Goal: Transaction & Acquisition: Obtain resource

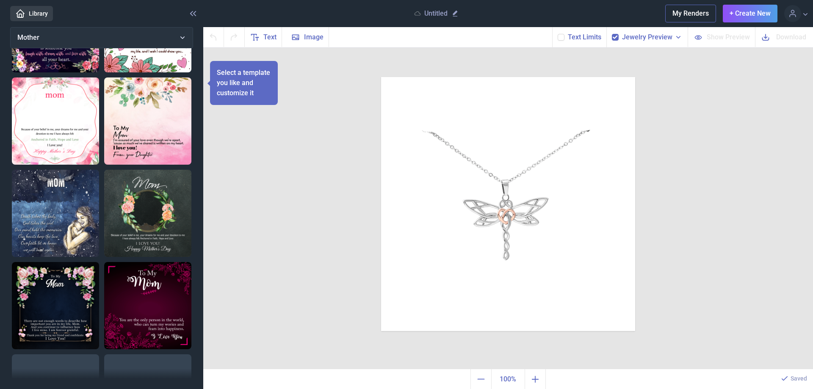
scroll to position [212, 0]
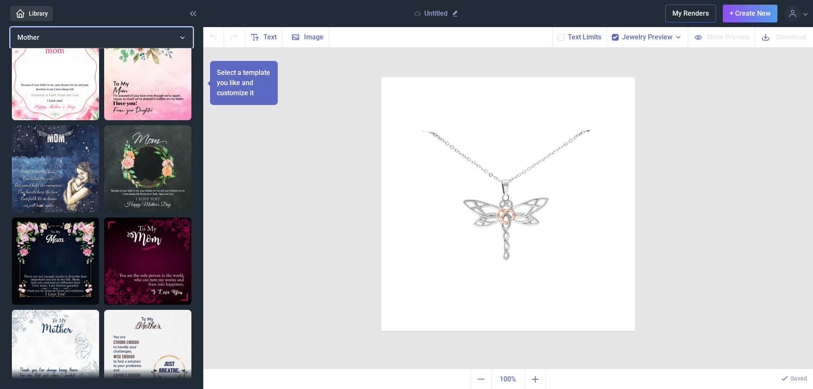
click at [182, 35] on button "Mother" at bounding box center [101, 37] width 183 height 21
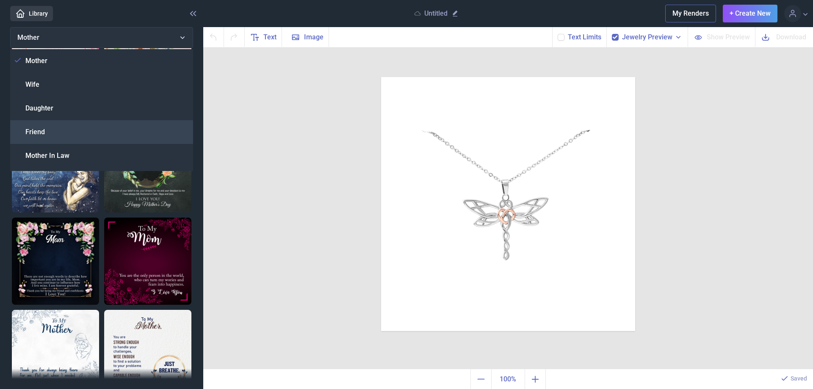
click at [49, 127] on div "Friend" at bounding box center [101, 132] width 183 height 24
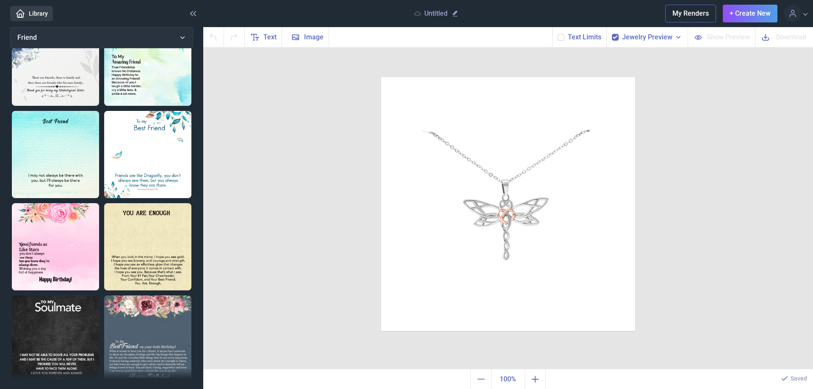
scroll to position [127, 0]
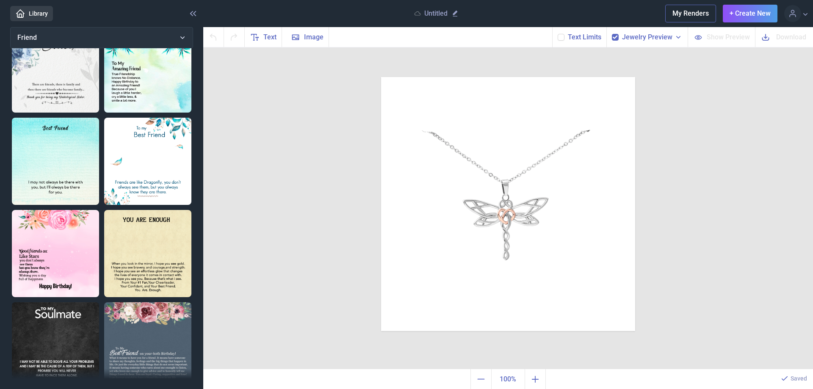
click at [147, 169] on img at bounding box center [147, 161] width 87 height 87
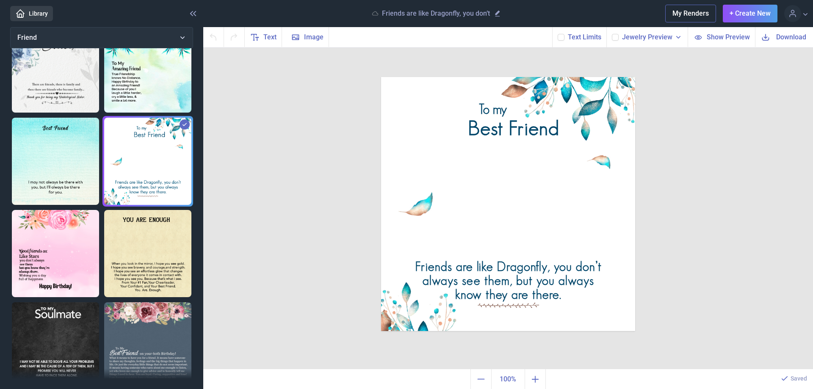
click at [617, 39] on use at bounding box center [615, 37] width 5 height 3
click at [612, 34] on input "checkbox" at bounding box center [611, 33] width 0 height 0
click at [616, 39] on use at bounding box center [615, 37] width 5 height 3
click at [612, 34] on input "checkbox" at bounding box center [611, 33] width 0 height 0
checkbox input "false"
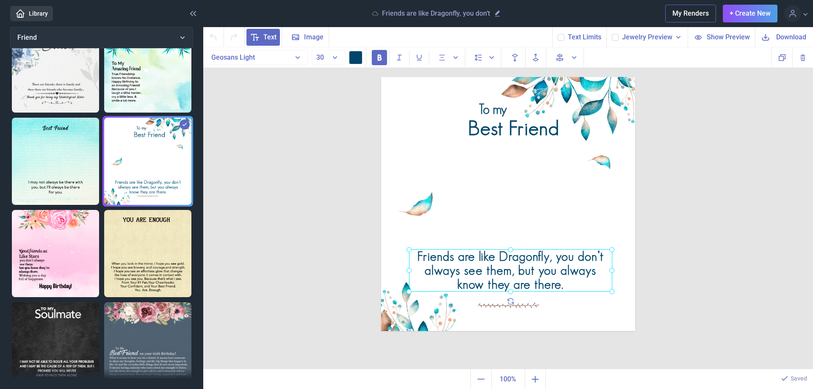
drag, startPoint x: 414, startPoint y: 265, endPoint x: 416, endPoint y: 254, distance: 10.4
click at [381, 77] on div "Friends are like Dragonfly, you don’t always see them, but you always know they…" at bounding box center [381, 77] width 0 height 0
click at [528, 293] on img at bounding box center [508, 204] width 254 height 254
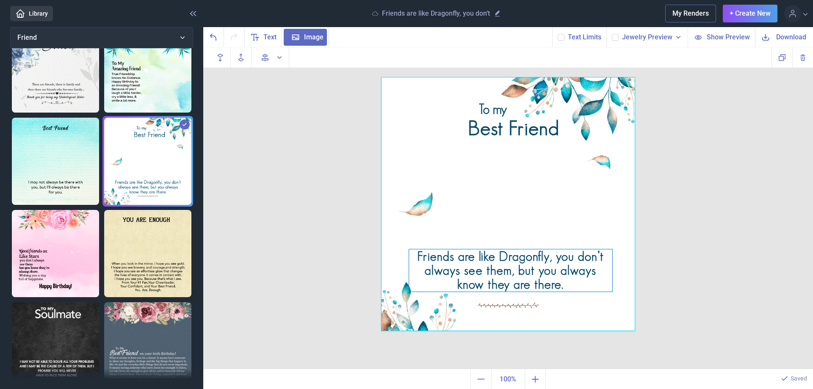
click at [526, 77] on div "Friends are like Dragonfly, you don’t always see them, but you always know they…" at bounding box center [508, 77] width 254 height 0
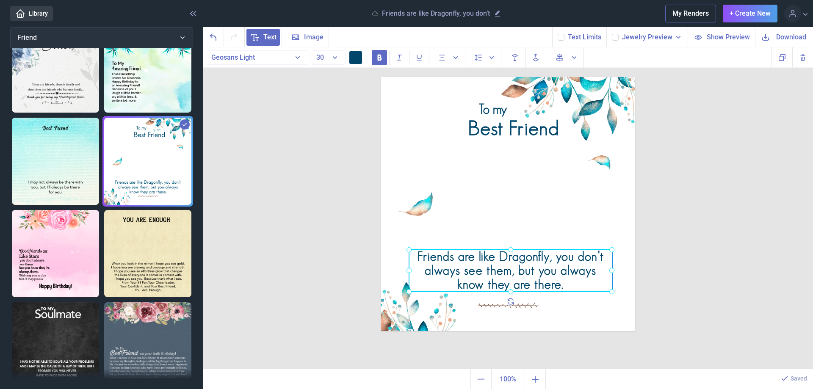
click at [526, 279] on div at bounding box center [510, 270] width 203 height 42
click at [424, 257] on div "Friends are like Dragonfly, you don’t always see them, but you always know they…" at bounding box center [510, 270] width 203 height 42
click at [420, 257] on div "Friends are like Dragonfly, you don’t always see them, but you always know they…" at bounding box center [510, 270] width 203 height 42
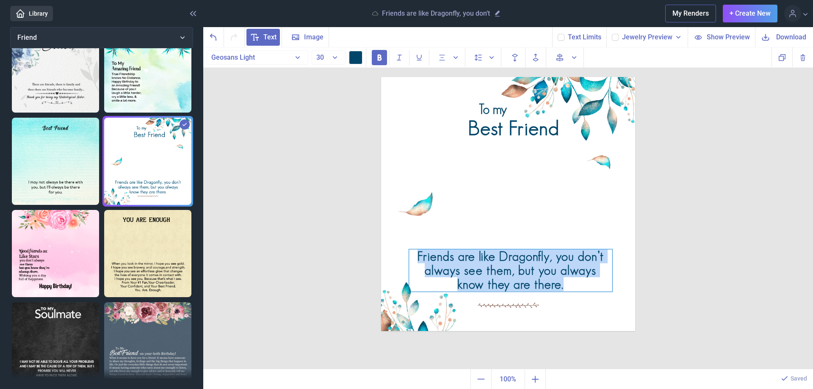
copy div "Friends are like Dragonfly, you don’t always see them, but you always know they…"
paste div
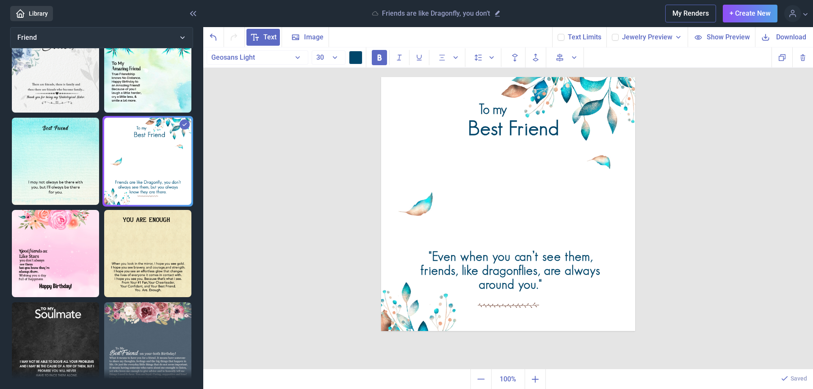
click at [526, 211] on img at bounding box center [508, 204] width 254 height 254
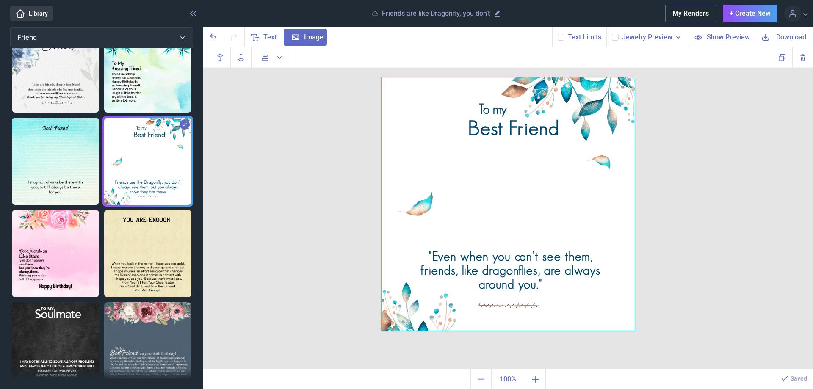
click at [562, 38] on use at bounding box center [561, 37] width 5 height 3
click at [558, 34] on input "checkbox" at bounding box center [557, 33] width 0 height 0
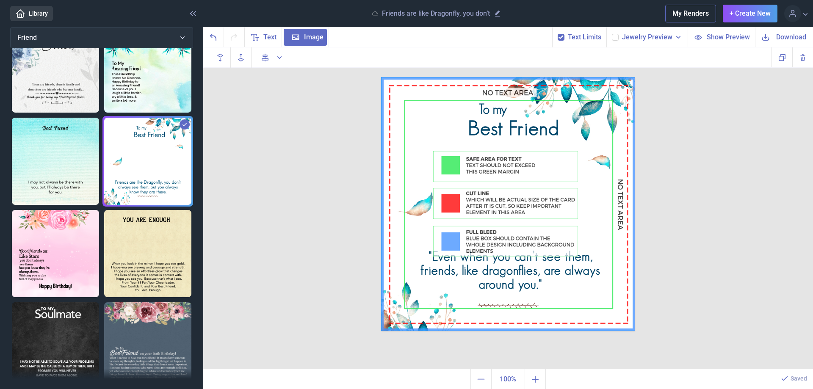
click at [502, 268] on img at bounding box center [508, 204] width 254 height 254
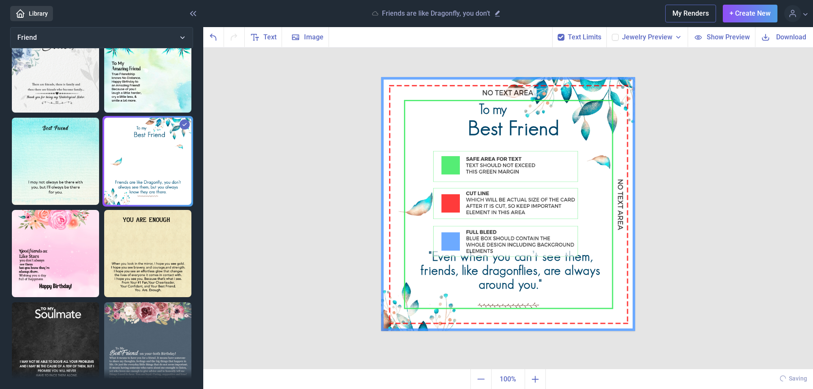
click at [567, 36] on div "Text Limits" at bounding box center [579, 37] width 54 height 20
click at [563, 37] on use at bounding box center [561, 37] width 5 height 3
click at [558, 34] on input "checkbox" at bounding box center [557, 33] width 0 height 0
checkbox input "false"
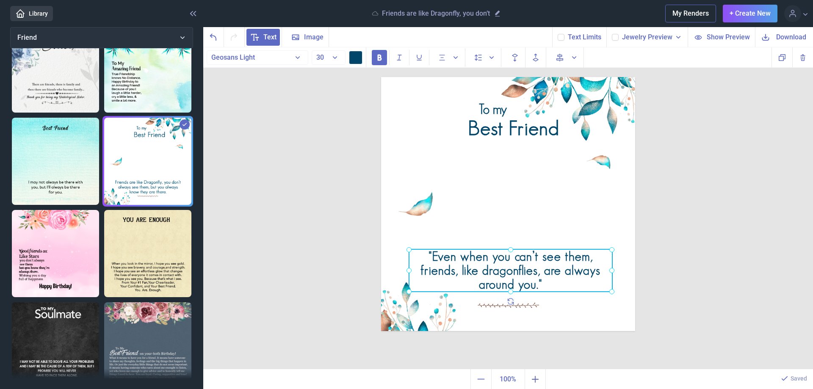
click at [381, 77] on div ""Even when you can’t see them, friends, like dragonflies, are always around you…" at bounding box center [381, 77] width 0 height 0
click at [515, 271] on div at bounding box center [510, 270] width 203 height 42
click at [515, 278] on div at bounding box center [510, 270] width 203 height 42
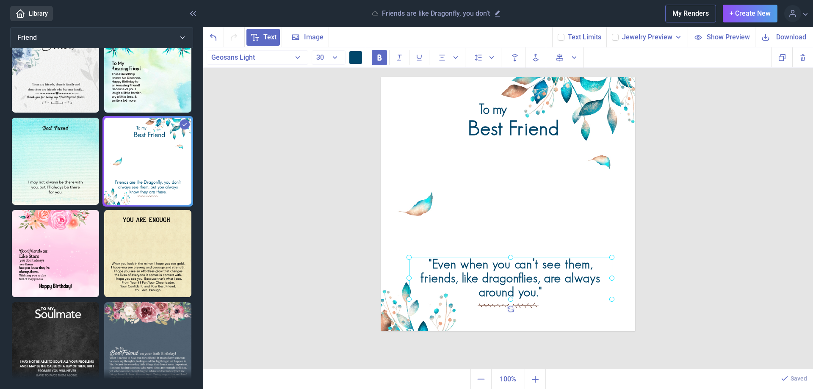
drag, startPoint x: 515, startPoint y: 278, endPoint x: 515, endPoint y: 282, distance: 4.7
click at [515, 282] on div at bounding box center [510, 278] width 203 height 42
click at [618, 38] on icon at bounding box center [615, 37] width 5 height 5
click at [612, 34] on input "checkbox" at bounding box center [611, 33] width 0 height 0
checkbox input "true"
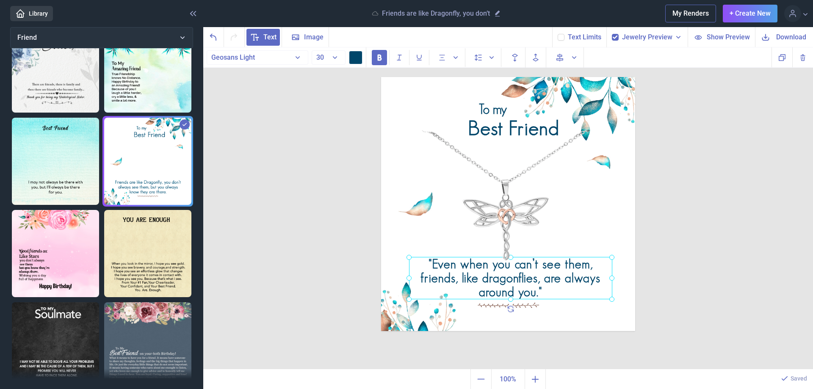
click at [570, 209] on img at bounding box center [508, 204] width 254 height 254
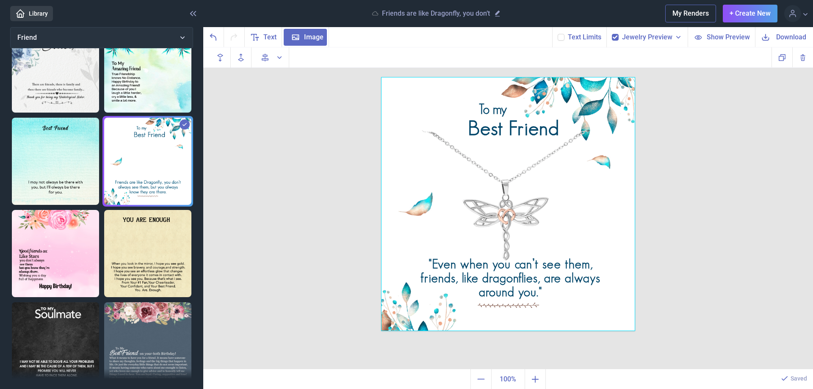
click at [562, 39] on use at bounding box center [561, 37] width 5 height 3
click at [558, 34] on input "checkbox" at bounding box center [557, 33] width 0 height 0
checkbox input "true"
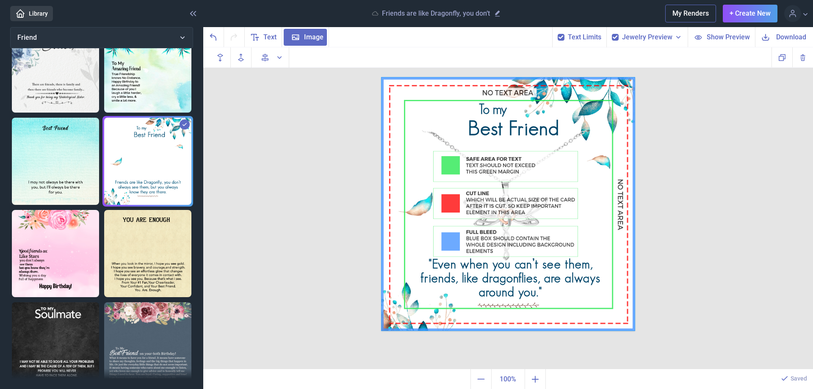
click at [716, 35] on span "Show Preview" at bounding box center [728, 37] width 43 height 10
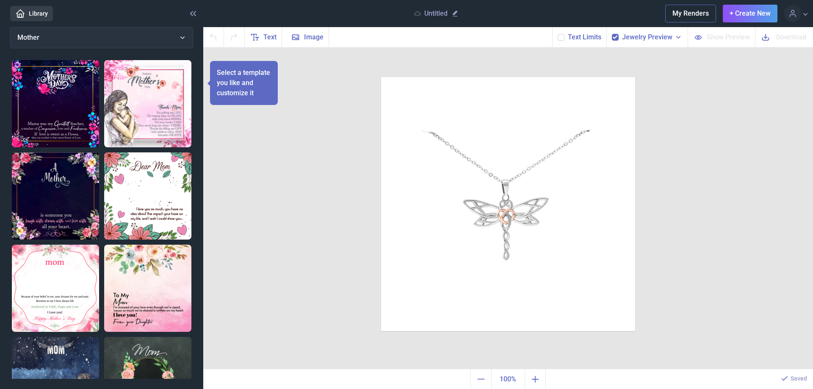
click at [564, 38] on icon at bounding box center [561, 37] width 5 height 5
click at [558, 34] on input "checkbox" at bounding box center [557, 33] width 0 height 0
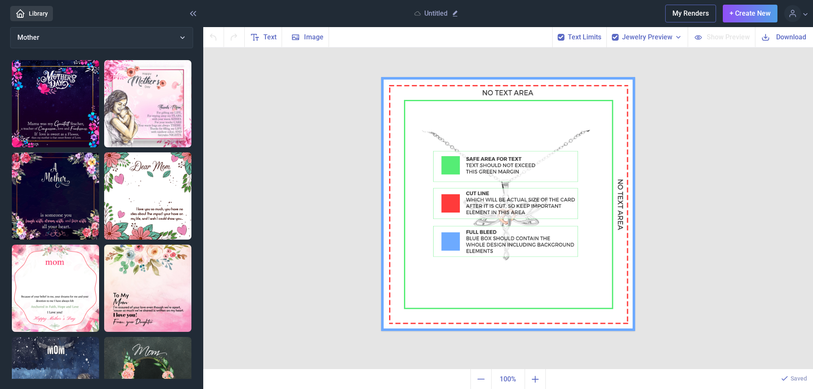
click at [562, 38] on use at bounding box center [561, 37] width 5 height 3
click at [558, 34] on input "checkbox" at bounding box center [557, 33] width 0 height 0
checkbox input "false"
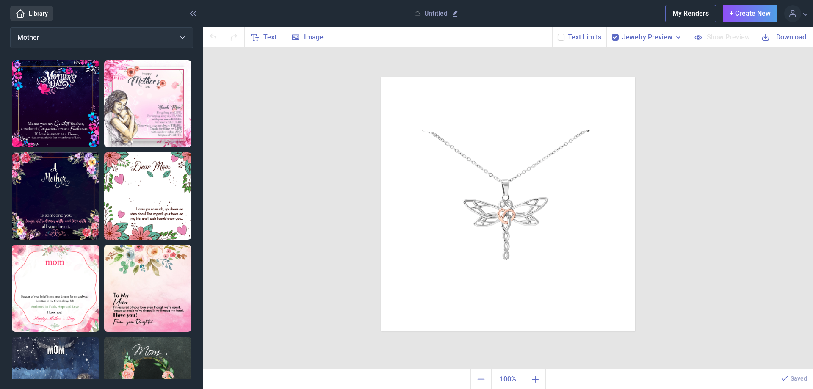
click at [638, 36] on span "Jewelry Preview" at bounding box center [647, 37] width 50 height 10
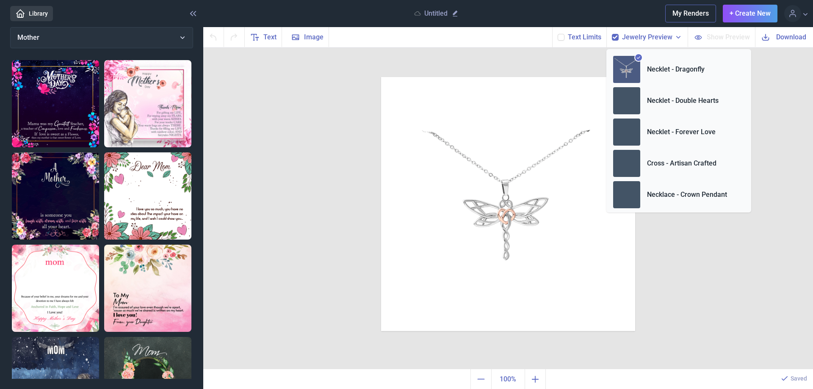
click at [638, 36] on span "Jewelry Preview" at bounding box center [647, 37] width 50 height 10
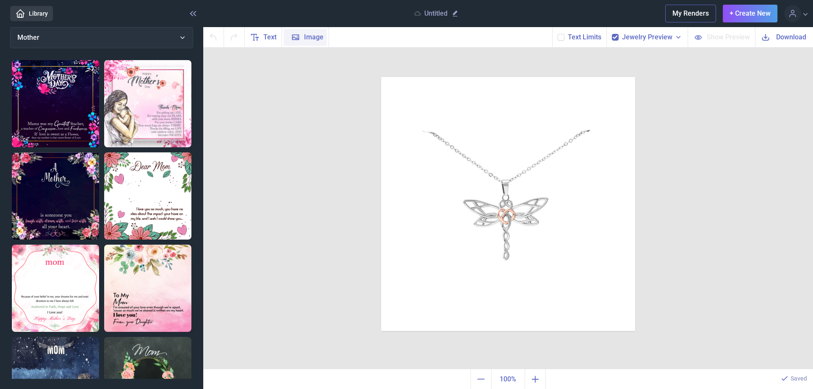
click at [307, 36] on span "Image" at bounding box center [313, 37] width 19 height 10
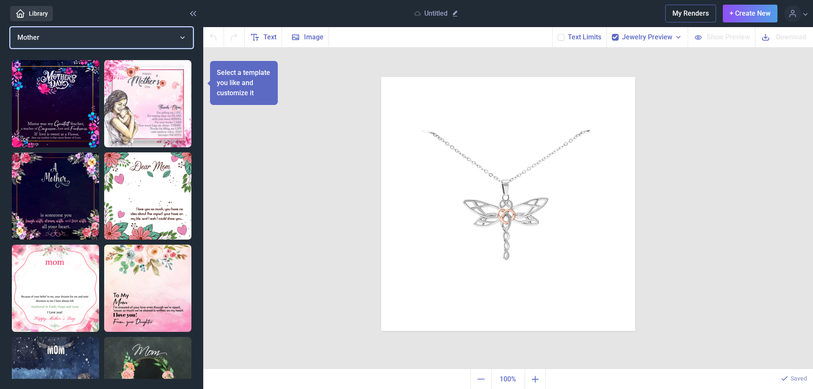
click at [84, 36] on button "Mother" at bounding box center [101, 37] width 183 height 21
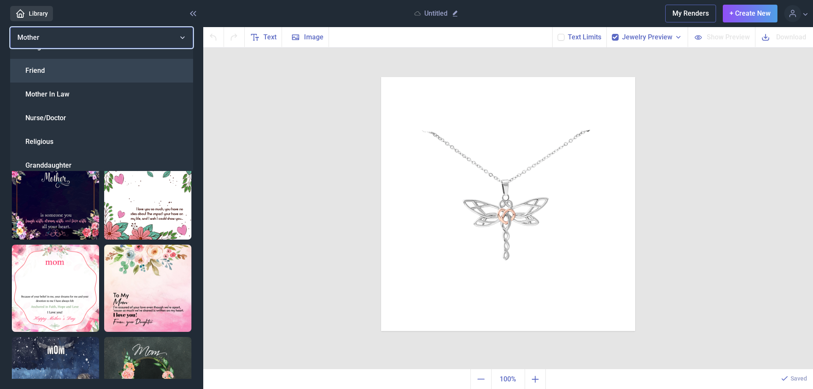
scroll to position [42, 0]
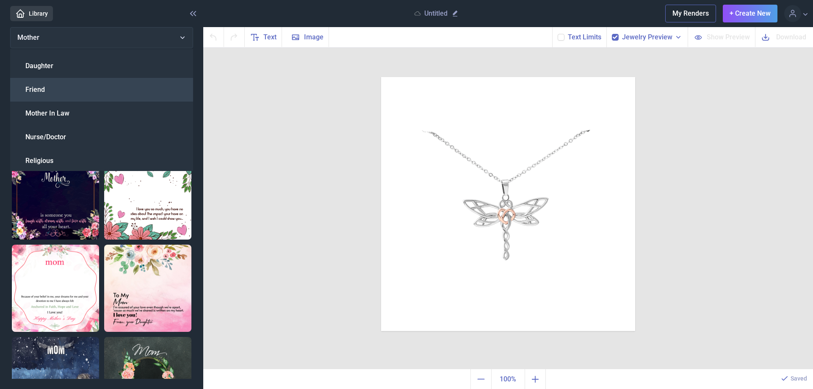
click at [58, 88] on div "Friend" at bounding box center [101, 90] width 183 height 24
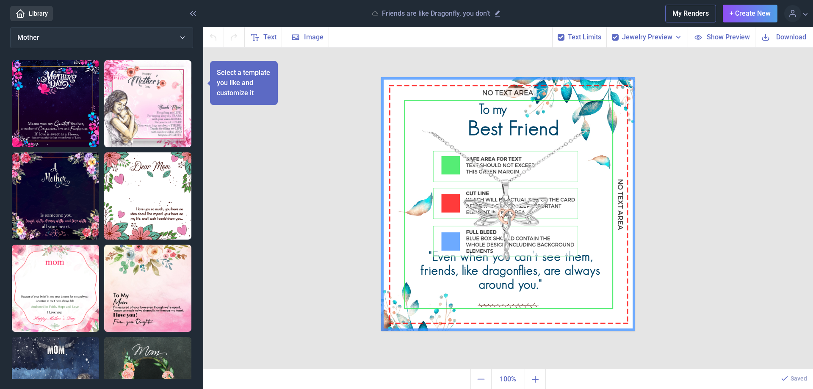
click at [562, 39] on icon at bounding box center [561, 37] width 5 height 5
click at [558, 34] on input "checkbox" at bounding box center [557, 33] width 0 height 0
checkbox input "false"
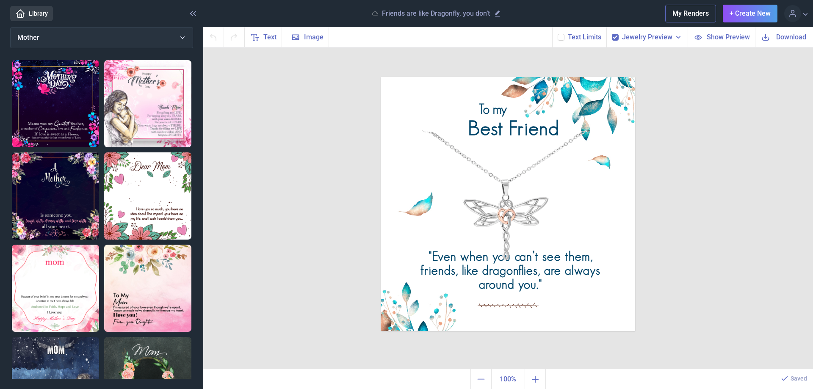
click at [618, 39] on label at bounding box center [615, 37] width 7 height 7
click at [612, 34] on input "checkbox" at bounding box center [611, 33] width 0 height 0
checkbox input "false"
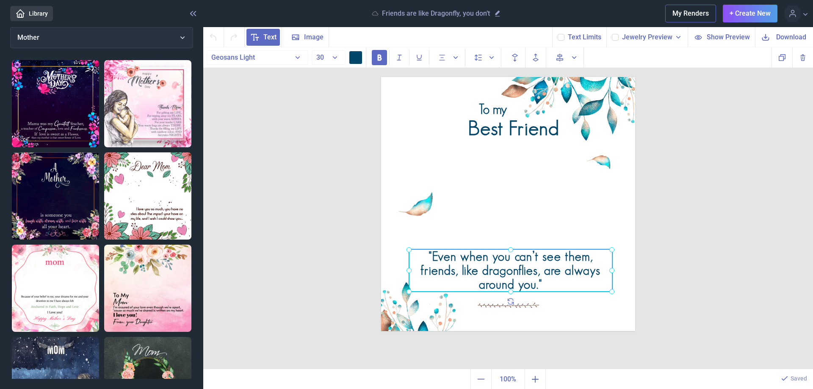
click at [381, 77] on div ""Even when you can’t see them, friends, like dragonflies, are always around you…" at bounding box center [381, 77] width 0 height 0
click at [555, 272] on div at bounding box center [510, 270] width 203 height 42
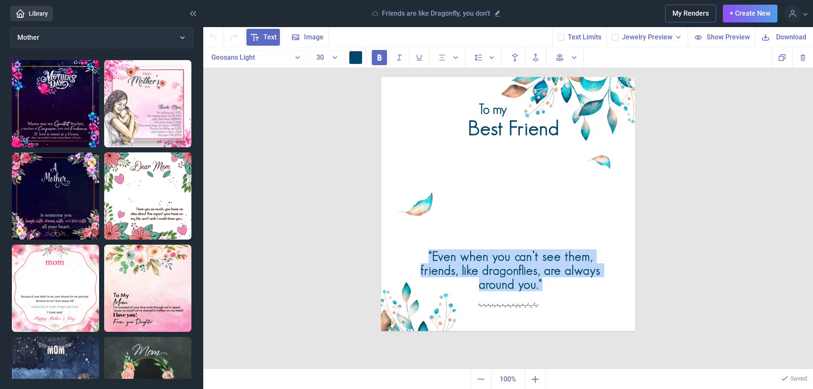
click at [555, 272] on div ""Even when you can’t see them, friends, like dragonflies, are always around you…" at bounding box center [510, 270] width 203 height 42
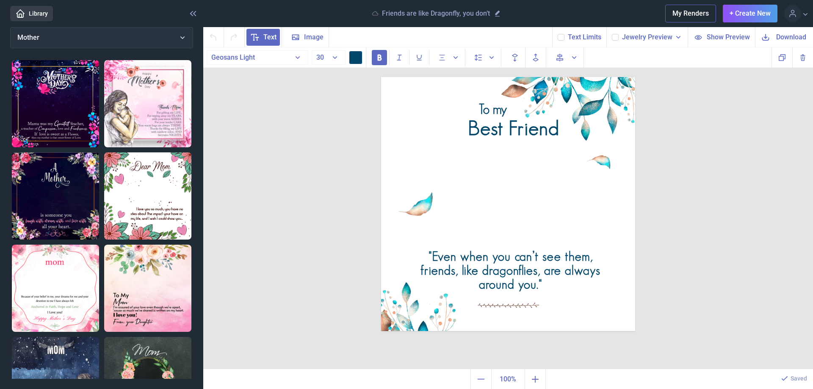
click at [695, 276] on div "To my Best Friend "Even when you can’t see them, friends, like dragonflies, are…" at bounding box center [508, 208] width 610 height 322
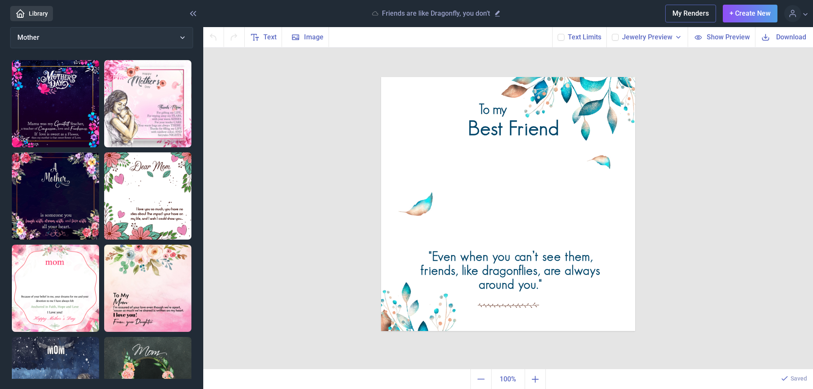
click at [783, 37] on span "Download" at bounding box center [791, 37] width 30 height 10
